Goal: Information Seeking & Learning: Check status

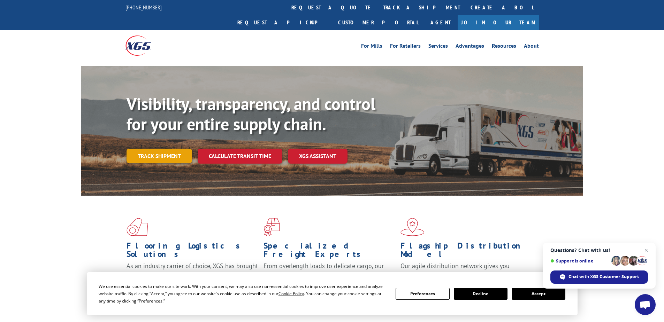
drag, startPoint x: 0, startPoint y: 0, endPoint x: 172, endPoint y: 142, distance: 223.0
click at [172, 149] on link "Track shipment" at bounding box center [158, 156] width 65 height 15
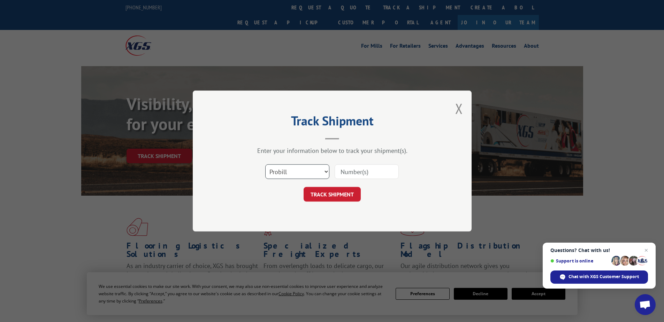
click at [295, 177] on select "Select category... Probill BOL PO" at bounding box center [297, 171] width 64 height 15
select select "po"
click at [265, 164] on select "Select category... Probill BOL PO" at bounding box center [297, 171] width 64 height 15
click at [343, 170] on input at bounding box center [366, 171] width 64 height 15
paste input "17513607"
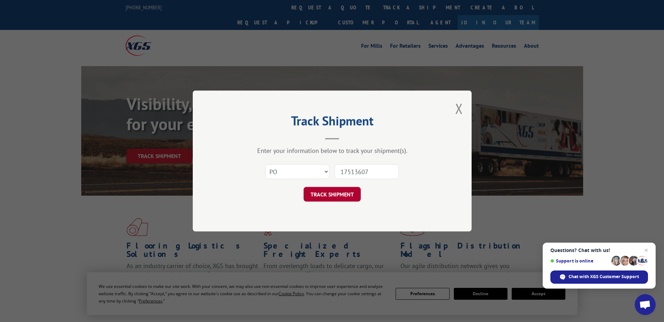
type input "17513607"
click at [327, 198] on button "TRACK SHIPMENT" at bounding box center [331, 194] width 57 height 15
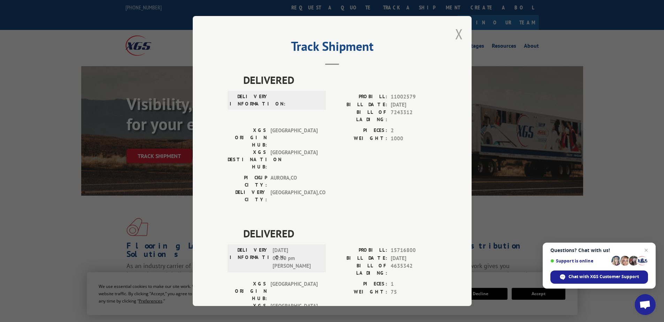
drag, startPoint x: 457, startPoint y: 37, endPoint x: 290, endPoint y: 63, distance: 169.2
click at [457, 37] on button "Close modal" at bounding box center [459, 34] width 8 height 18
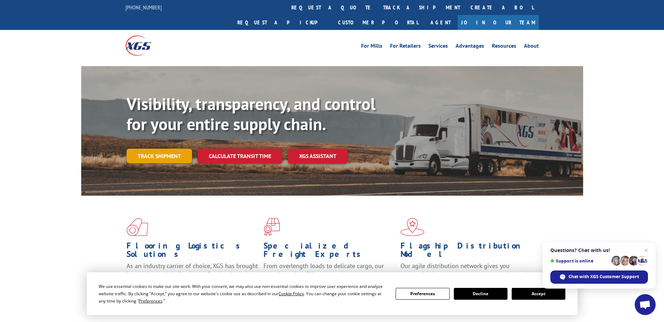
click at [157, 149] on link "Track shipment" at bounding box center [158, 156] width 65 height 15
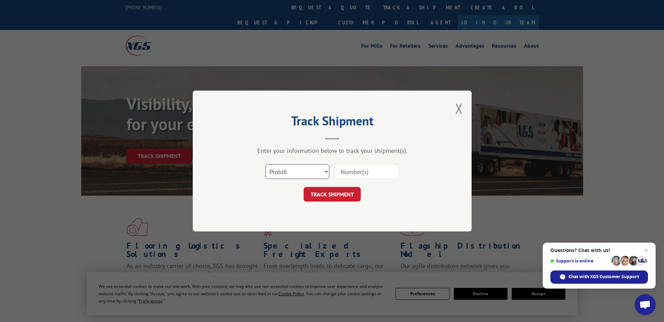
click at [295, 170] on select "Select category... Probill BOL PO" at bounding box center [297, 171] width 64 height 15
select select "po"
click at [265, 164] on select "Select category... Probill BOL PO" at bounding box center [297, 171] width 64 height 15
click at [337, 167] on input at bounding box center [366, 171] width 64 height 15
paste input "17513606"
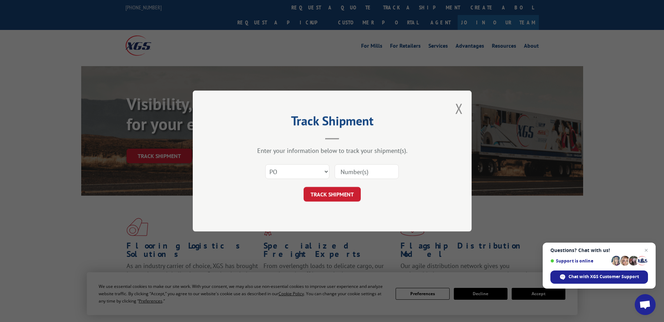
type input "17513606"
click button "TRACK SHIPMENT" at bounding box center [331, 194] width 57 height 15
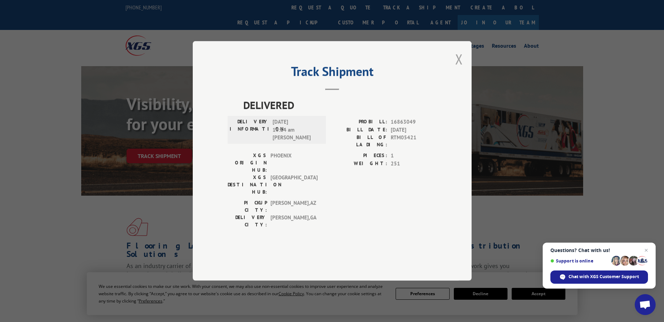
click at [457, 68] on button "Close modal" at bounding box center [459, 59] width 8 height 18
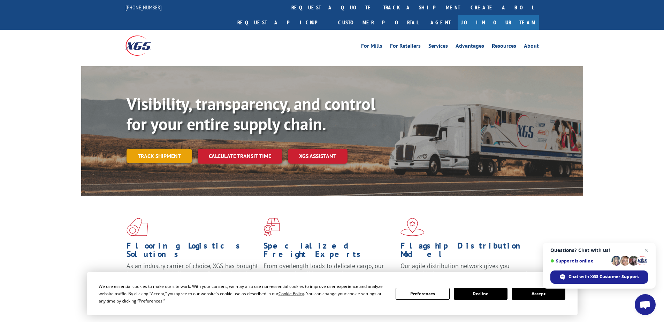
click at [161, 149] on link "Track shipment" at bounding box center [158, 156] width 65 height 15
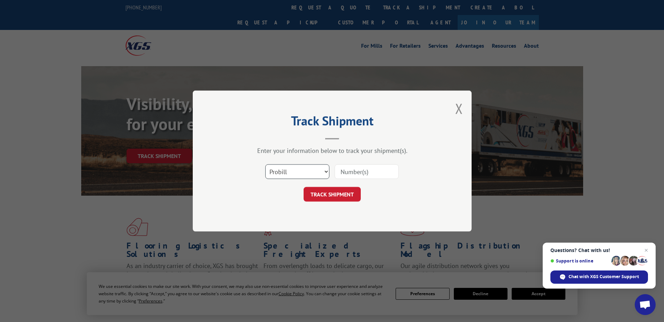
drag, startPoint x: 296, startPoint y: 169, endPoint x: 293, endPoint y: 176, distance: 7.5
click at [296, 169] on select "Select category... Probill BOL PO" at bounding box center [297, 171] width 64 height 15
select select "po"
click at [265, 164] on select "Select category... Probill BOL PO" at bounding box center [297, 171] width 64 height 15
click at [342, 170] on input at bounding box center [366, 171] width 64 height 15
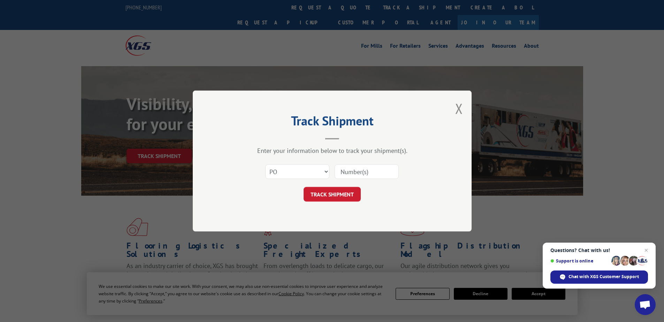
paste input "14533011"
type input "14533011"
click at [334, 199] on button "TRACK SHIPMENT" at bounding box center [331, 194] width 57 height 15
